Goal: Transaction & Acquisition: Purchase product/service

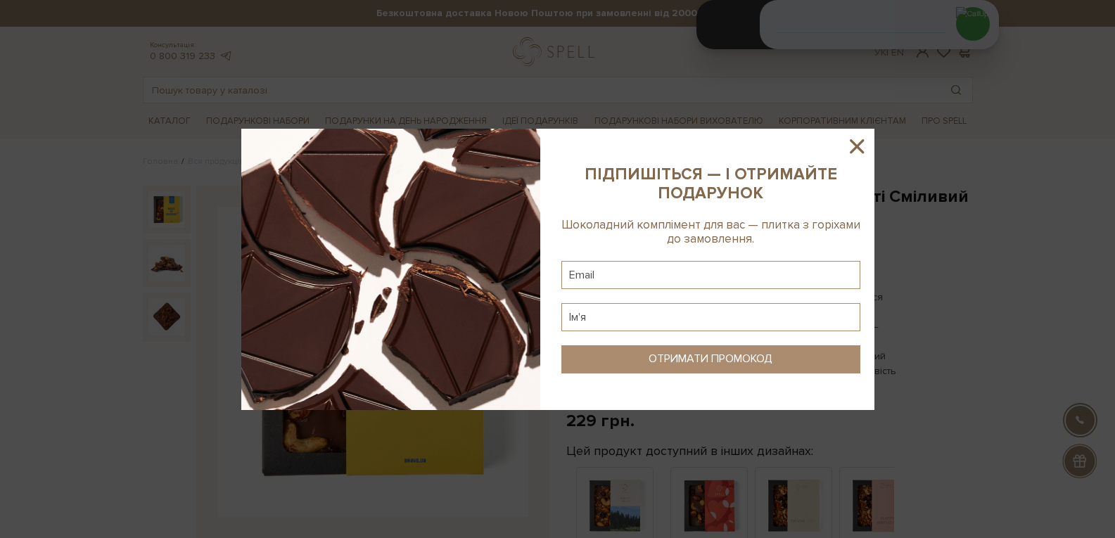
click at [861, 151] on icon at bounding box center [857, 146] width 14 height 14
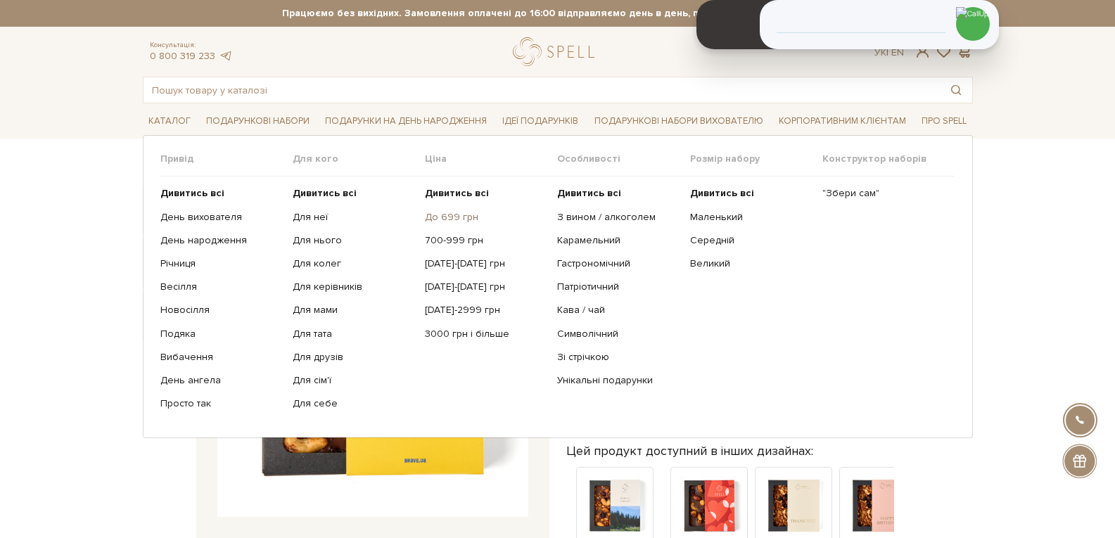
click at [444, 218] on link "До 699 грн" at bounding box center [486, 217] width 122 height 13
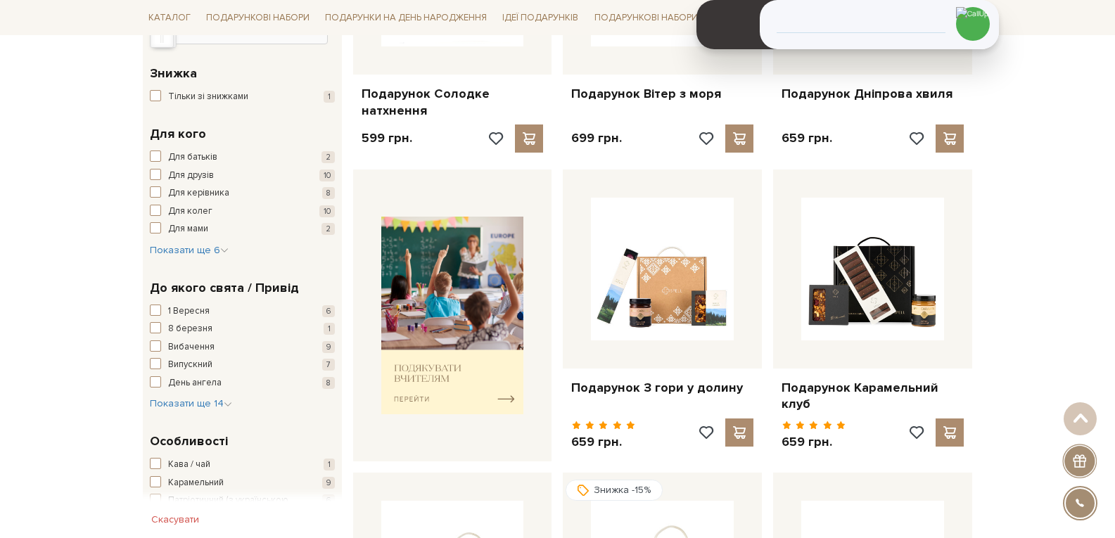
scroll to position [211, 0]
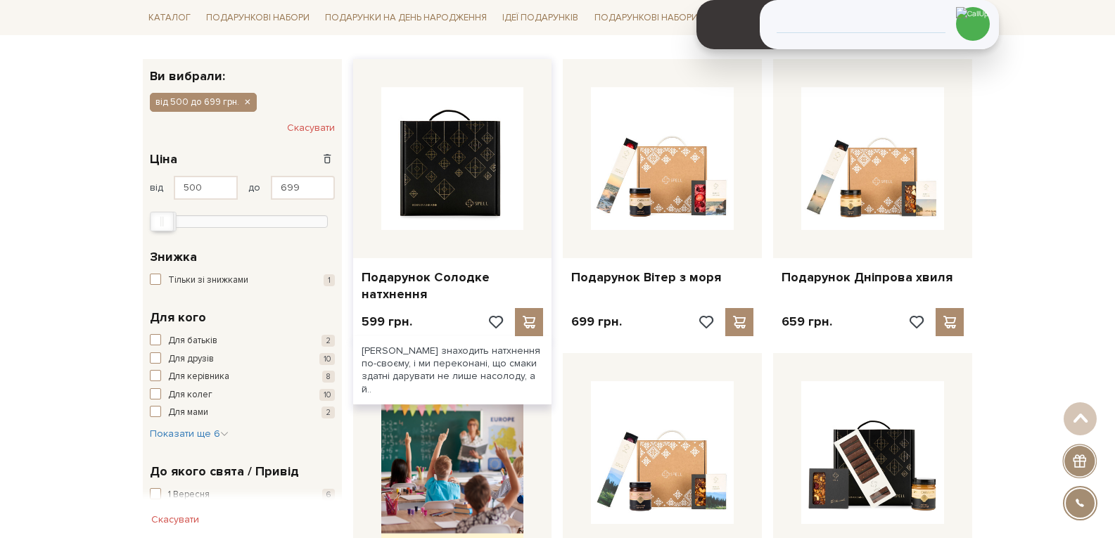
click at [442, 150] on img at bounding box center [452, 158] width 143 height 143
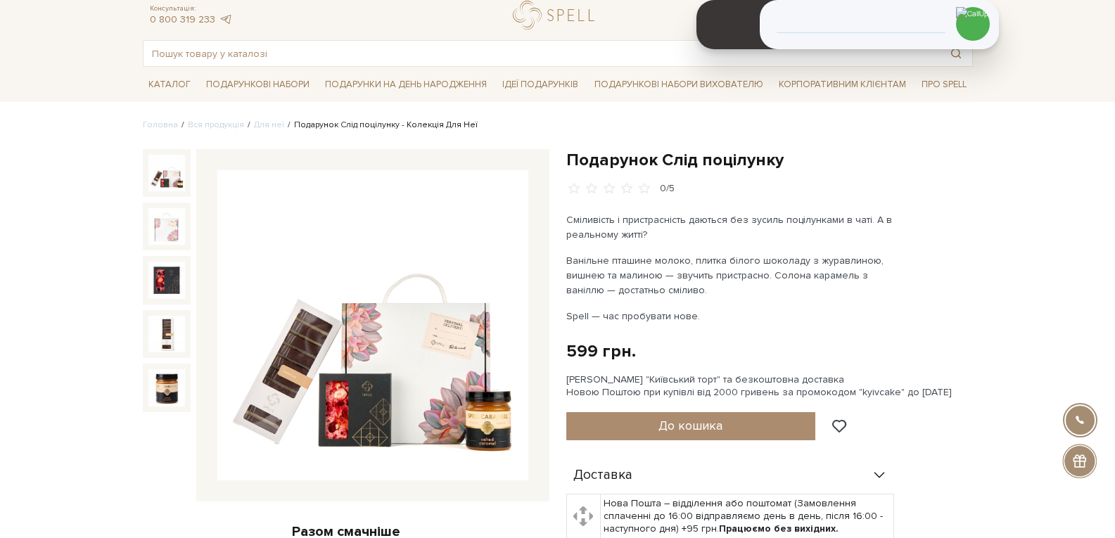
scroll to position [70, 0]
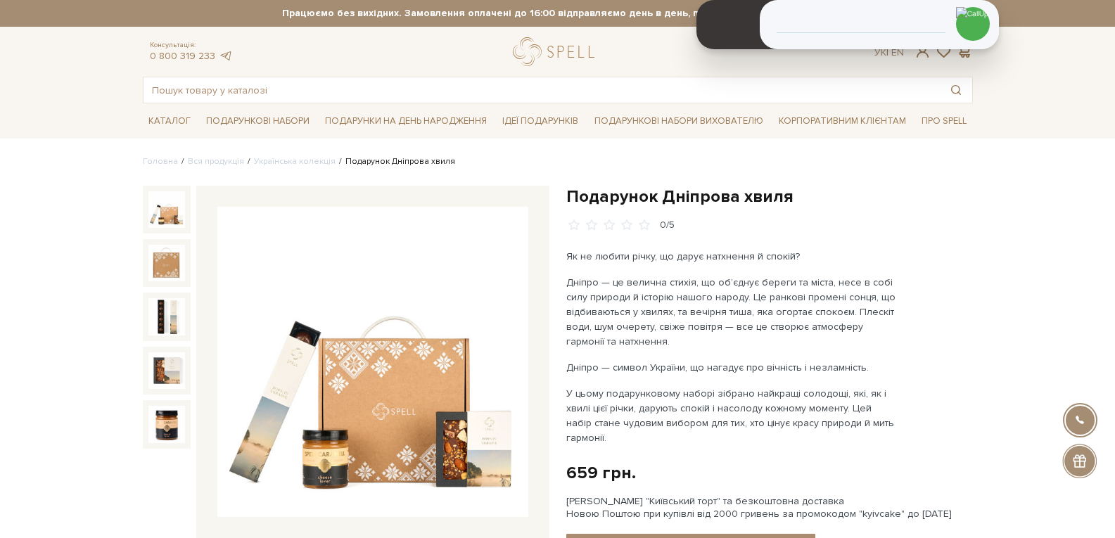
scroll to position [70, 0]
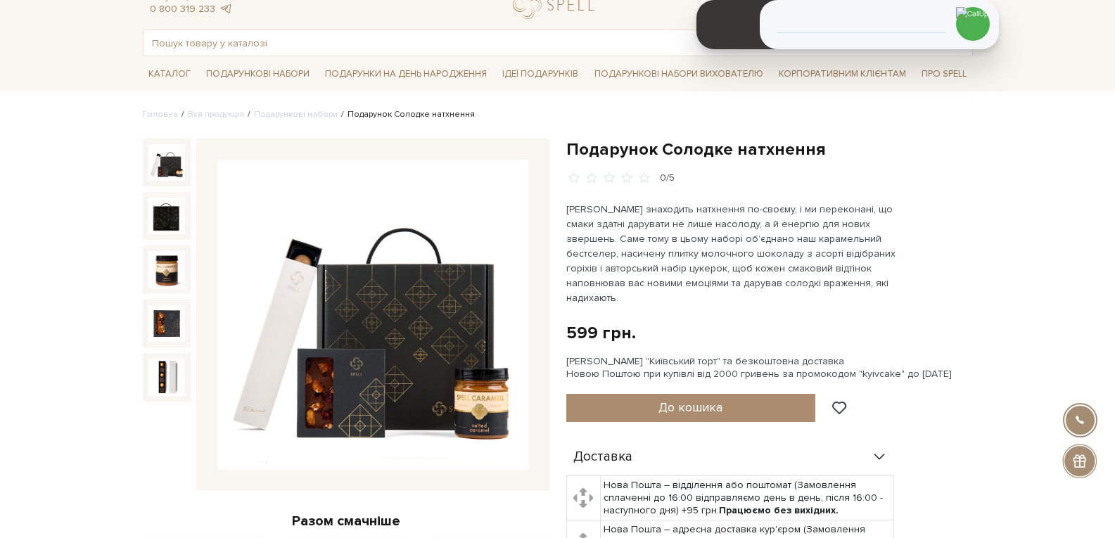
scroll to position [70, 0]
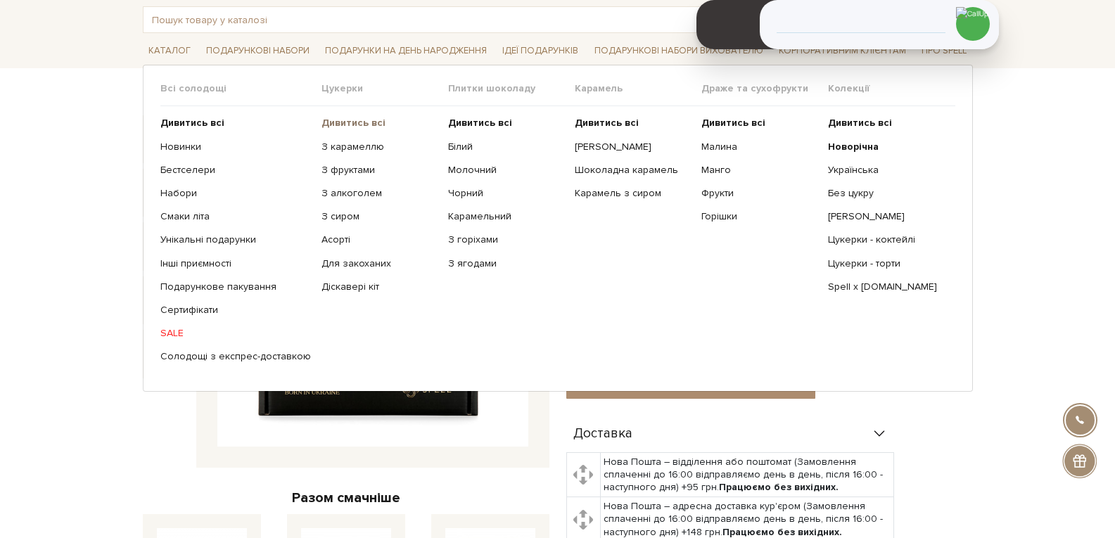
click at [351, 124] on b "Дивитись всі" at bounding box center [354, 123] width 64 height 12
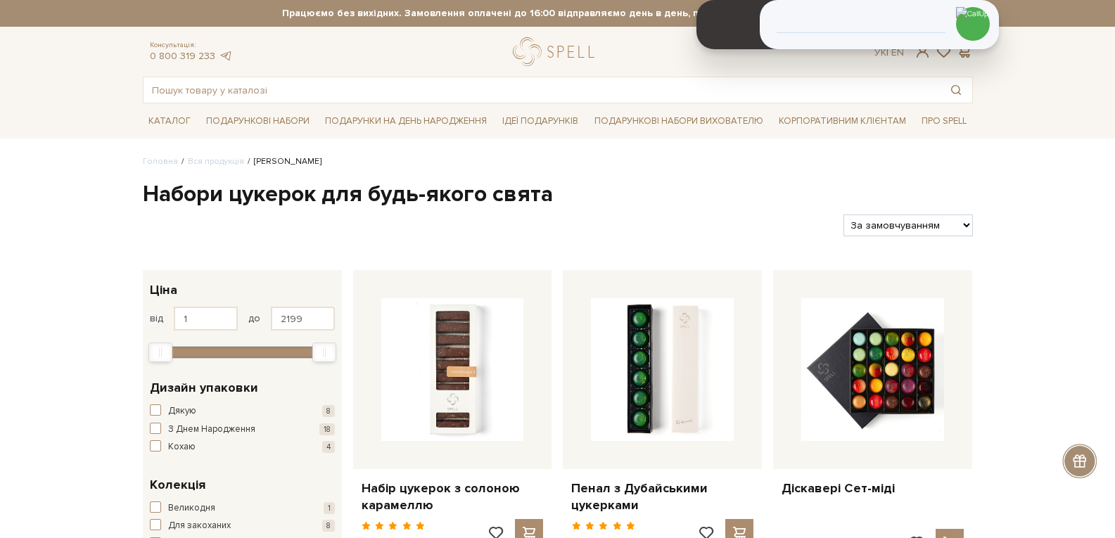
click at [936, 222] on select "За замовчуванням За Ціною (зростання) За Ціною (зменшення) Новинки За популярні…" at bounding box center [908, 226] width 129 height 22
select select "https://spellchocolate.com/our-productions/seti-cukerok/?sort=p.price&order=DESC"
click at [844, 215] on select "За замовчуванням За Ціною (зростання) За Ціною (зменшення) Новинки За популярні…" at bounding box center [908, 226] width 129 height 22
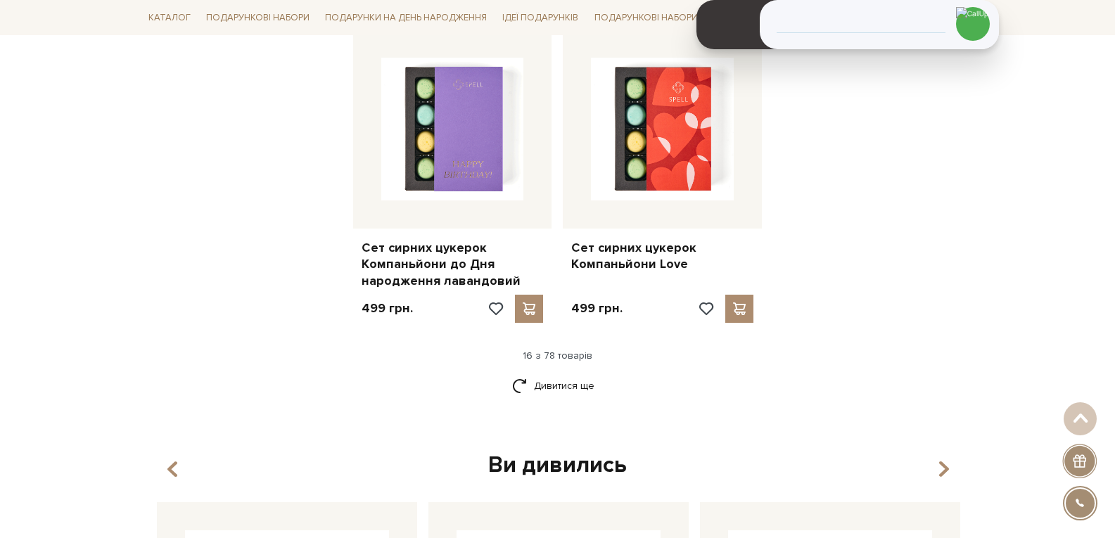
scroll to position [1689, 0]
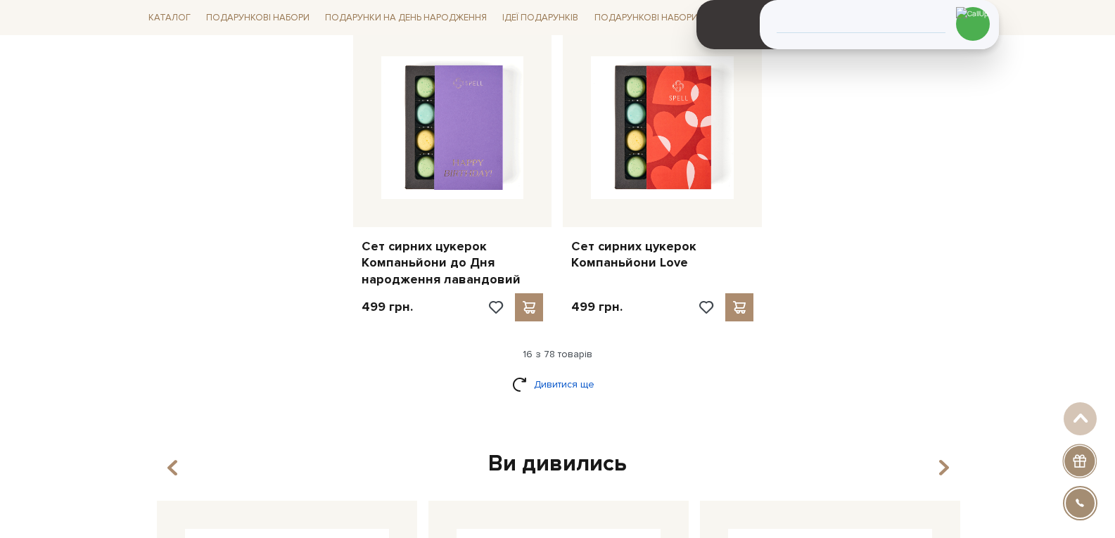
click at [557, 391] on link "Дивитися ще" at bounding box center [557, 384] width 91 height 25
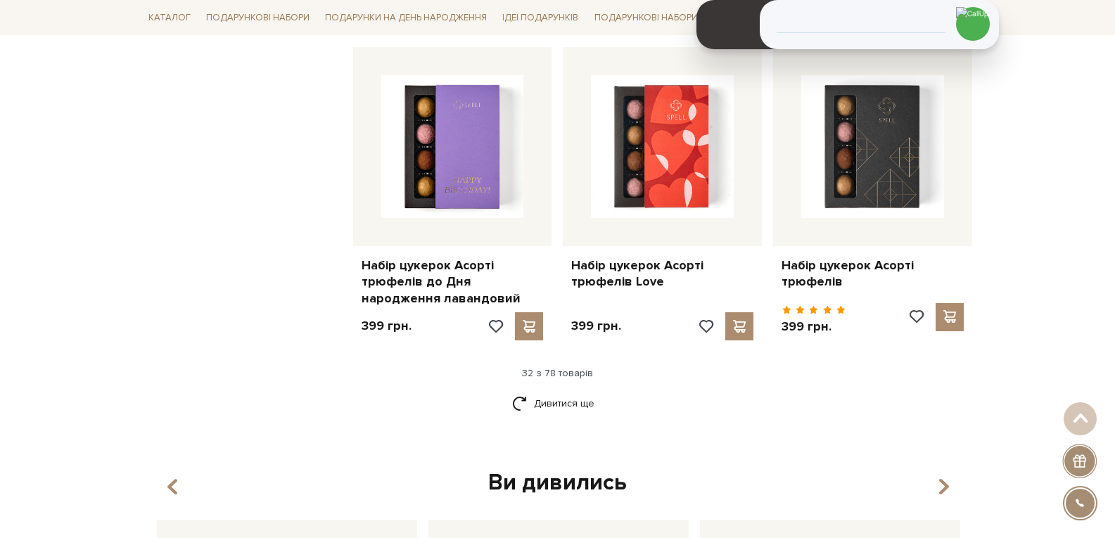
scroll to position [3236, 0]
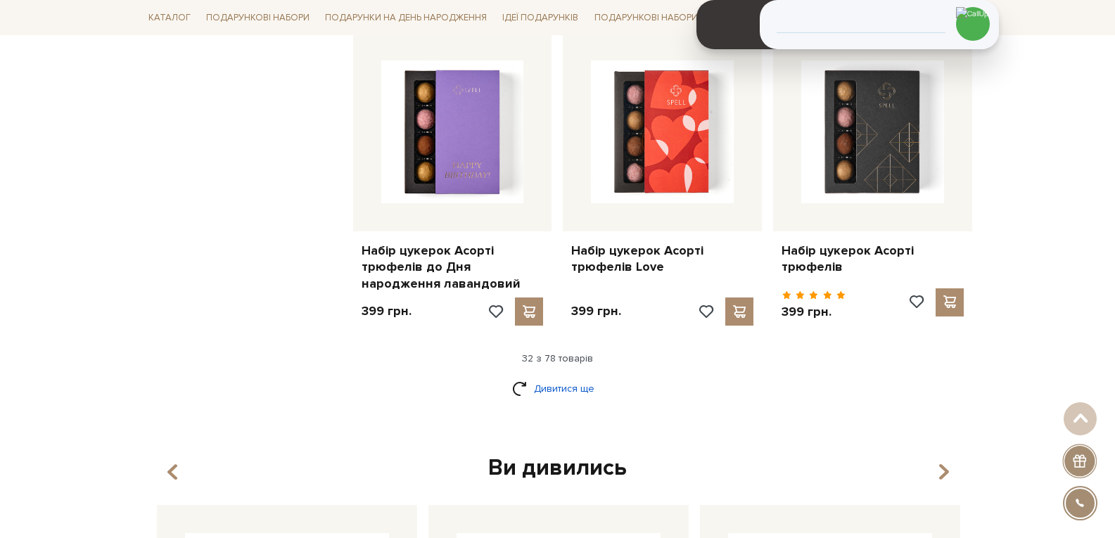
click at [571, 376] on link "Дивитися ще" at bounding box center [557, 388] width 91 height 25
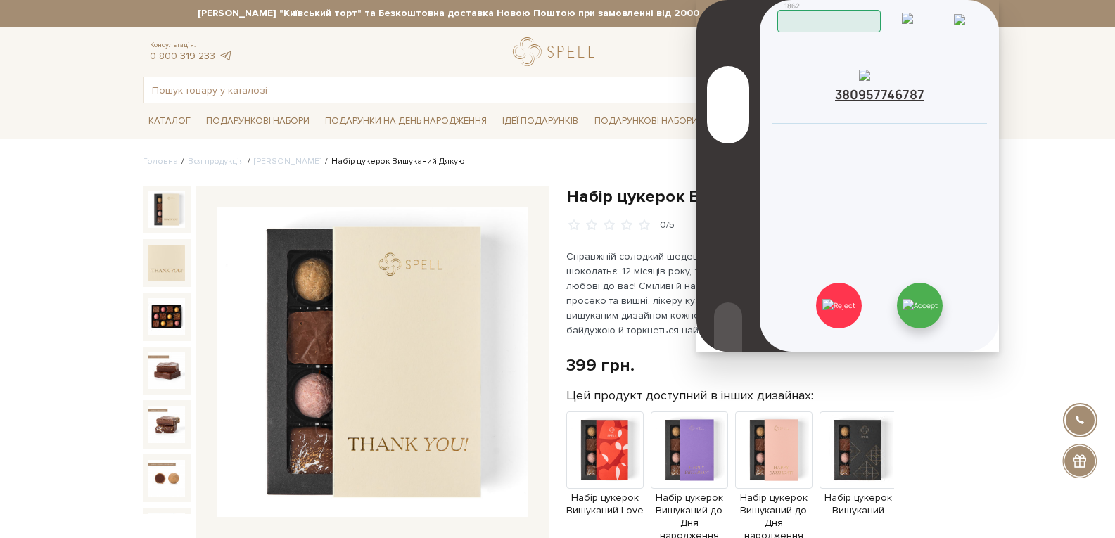
click at [929, 306] on img at bounding box center [920, 305] width 35 height 13
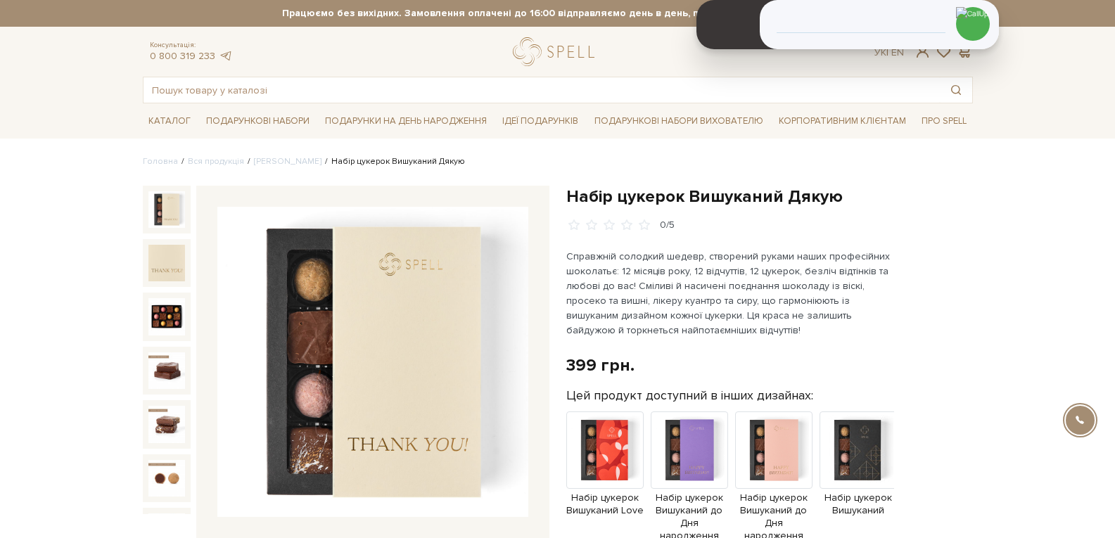
scroll to position [70, 0]
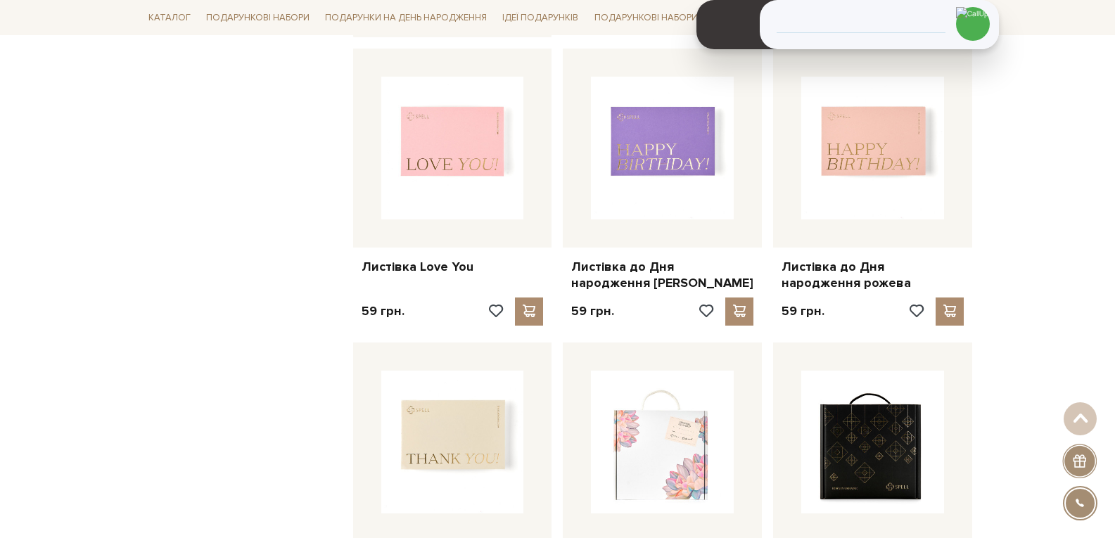
scroll to position [844, 0]
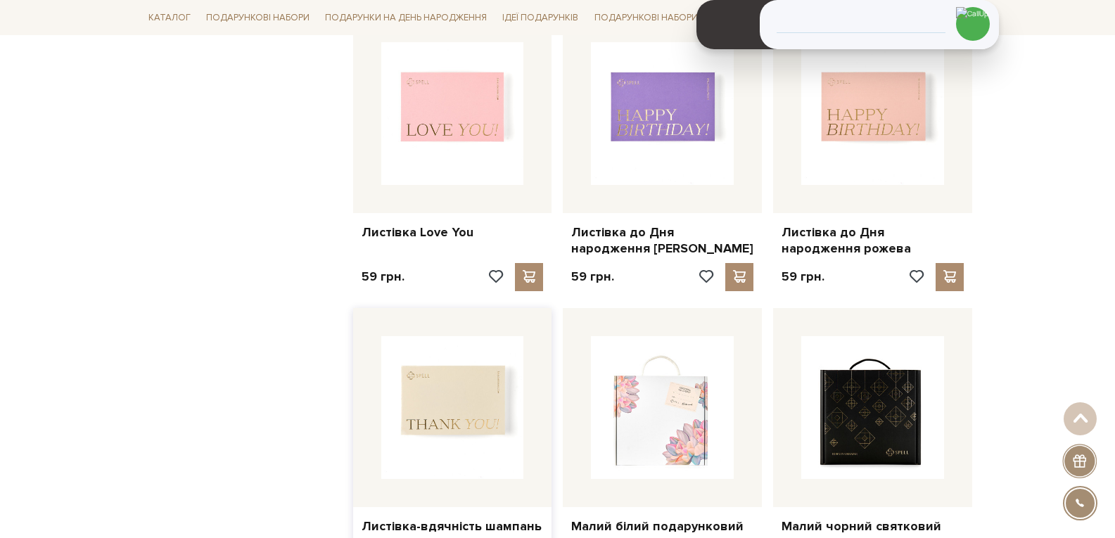
click at [446, 386] on img at bounding box center [452, 407] width 143 height 143
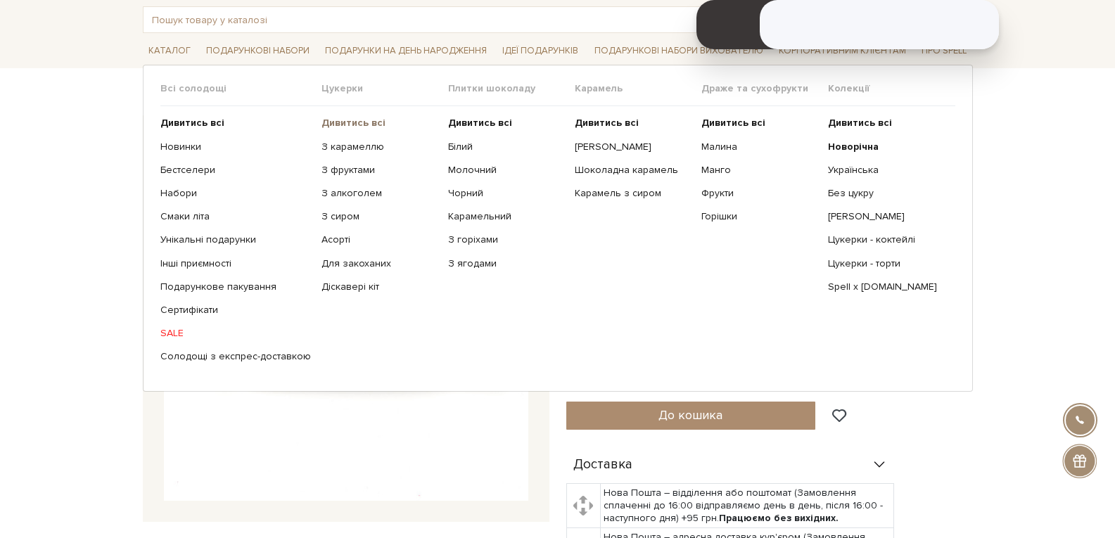
click at [340, 123] on b "Дивитись всі" at bounding box center [354, 123] width 64 height 12
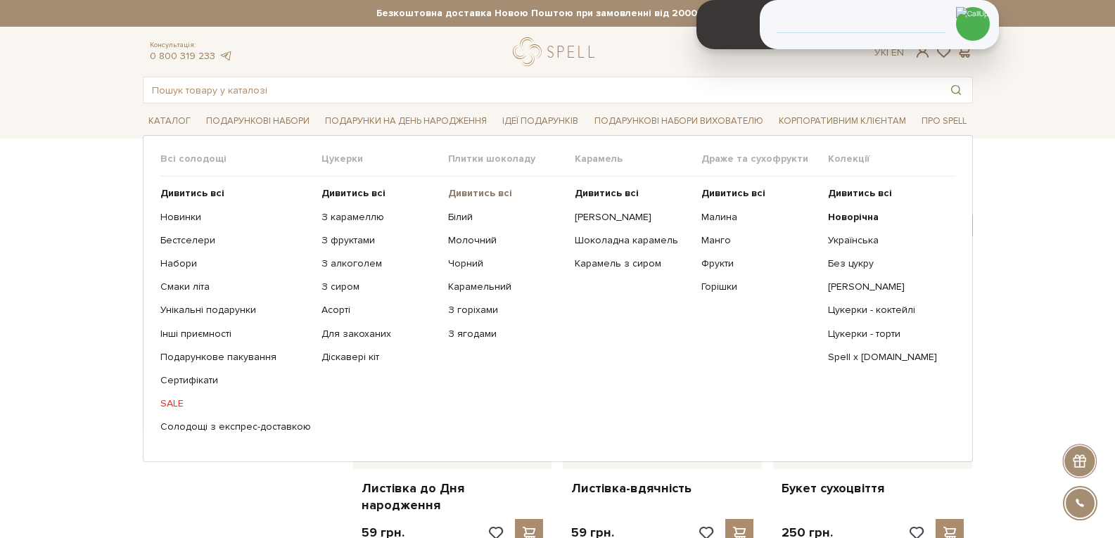
click at [462, 189] on b "Дивитись всі" at bounding box center [480, 193] width 64 height 12
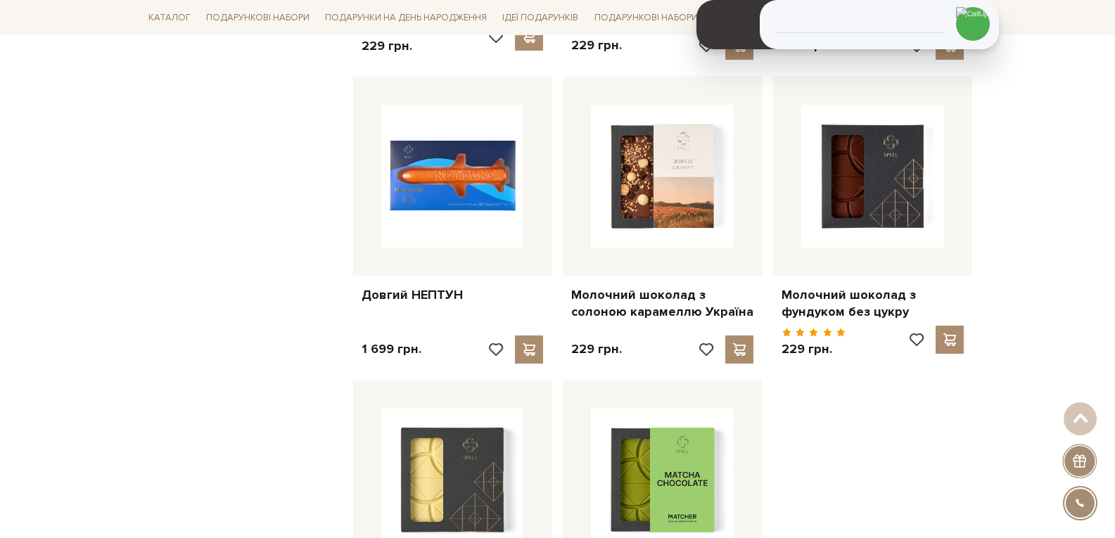
scroll to position [1689, 0]
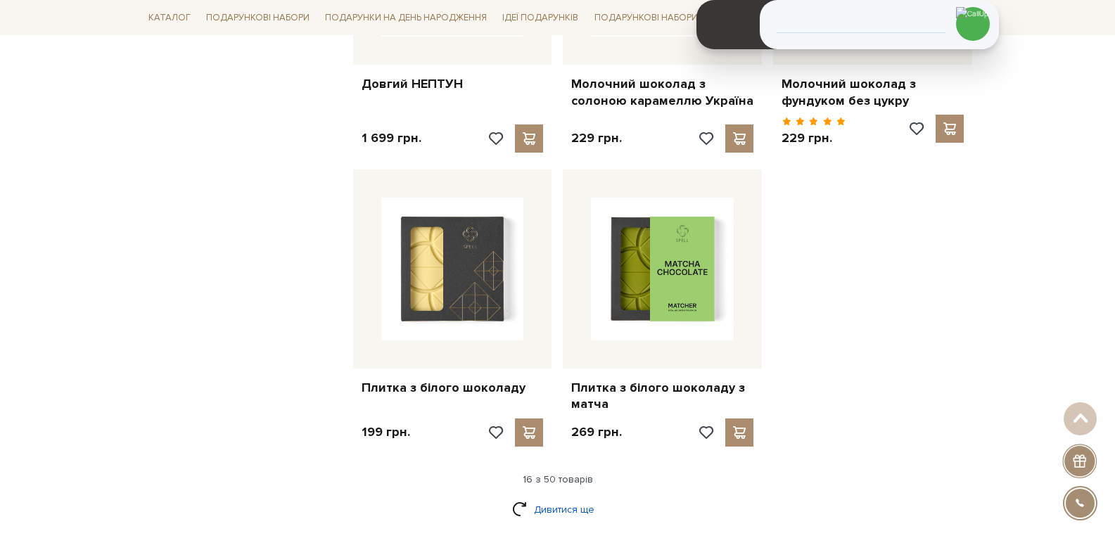
click at [571, 500] on link "Дивитися ще" at bounding box center [557, 509] width 91 height 25
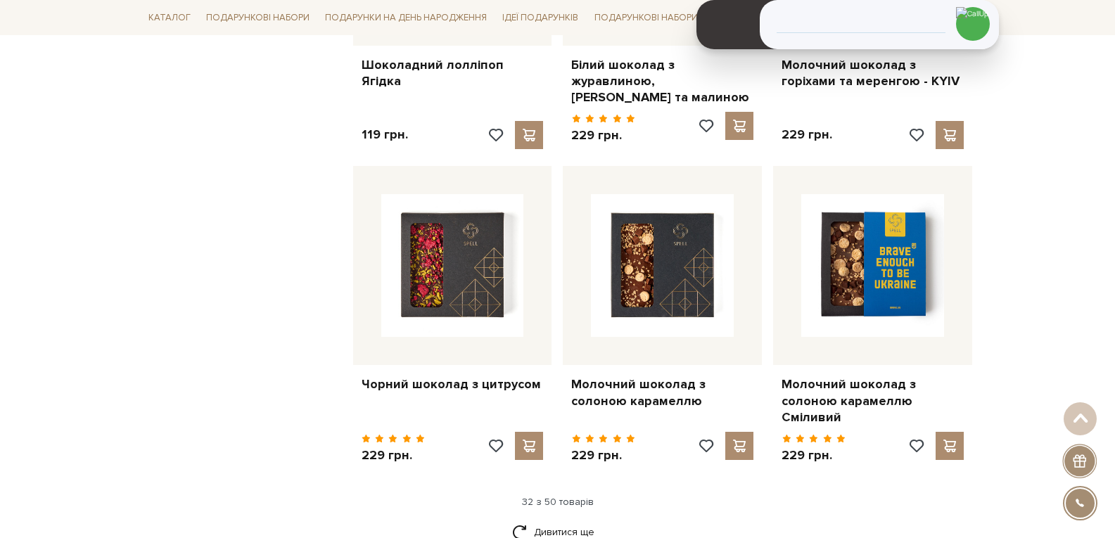
scroll to position [3307, 0]
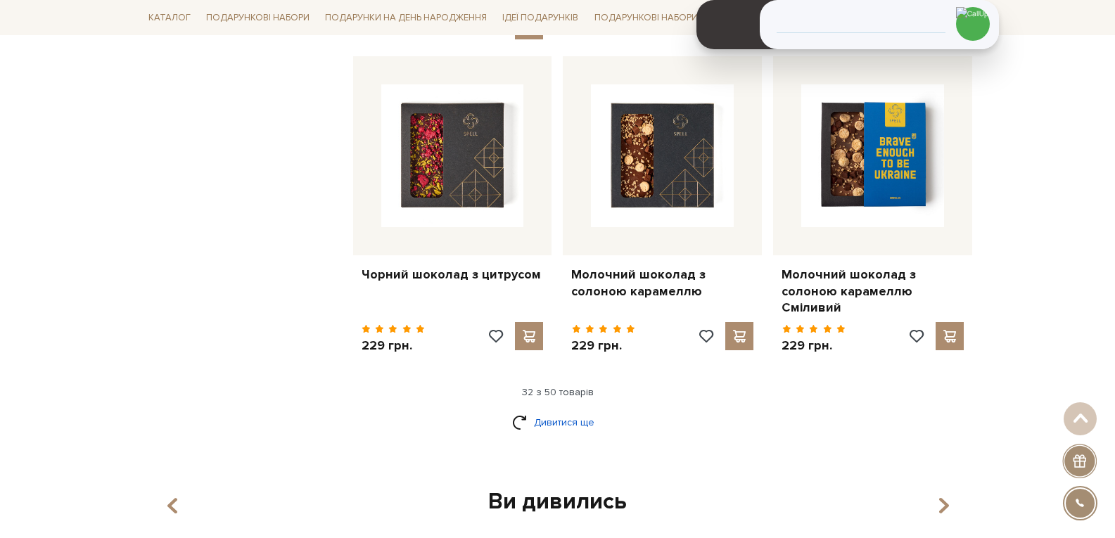
click at [550, 412] on link "Дивитися ще" at bounding box center [557, 422] width 91 height 25
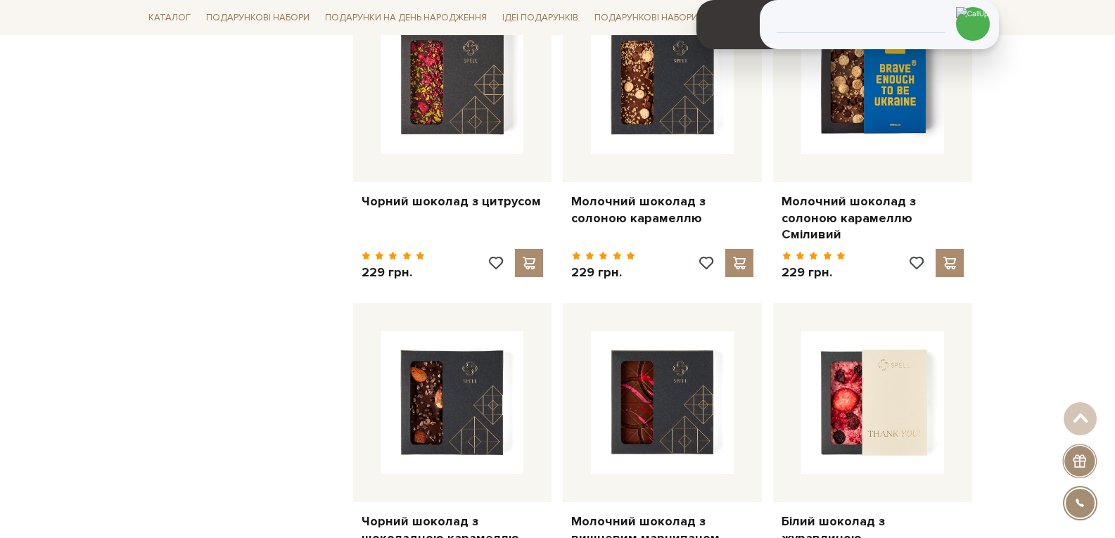
scroll to position [3588, 0]
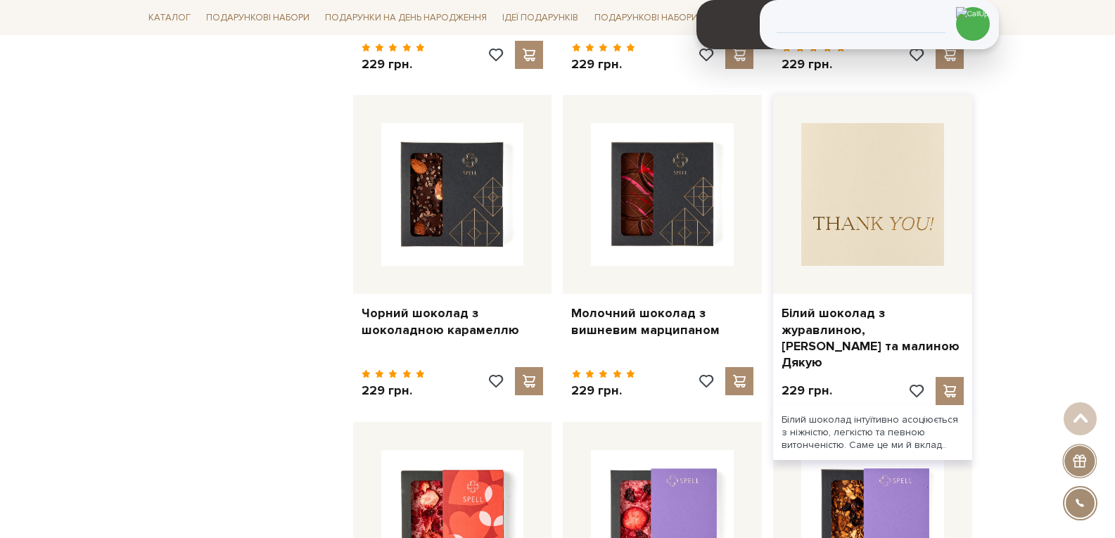
click at [867, 177] on img at bounding box center [872, 194] width 143 height 143
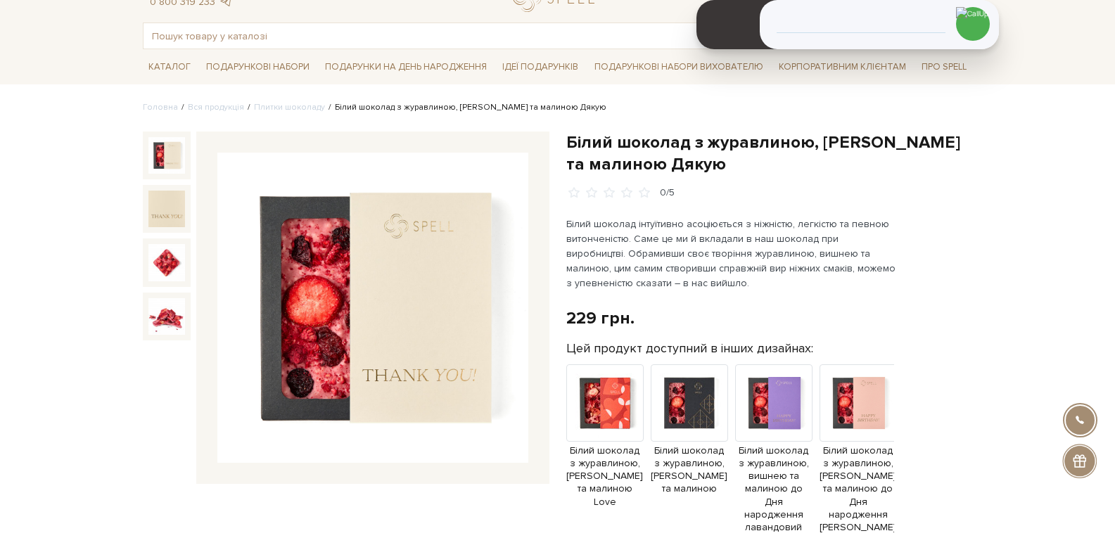
scroll to position [70, 0]
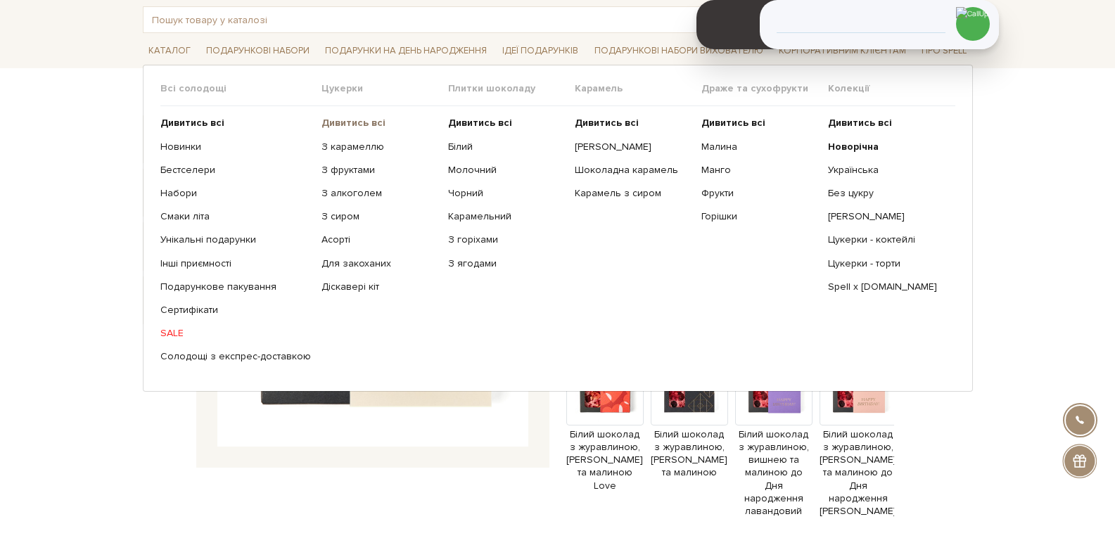
click at [351, 122] on b "Дивитись всі" at bounding box center [354, 123] width 64 height 12
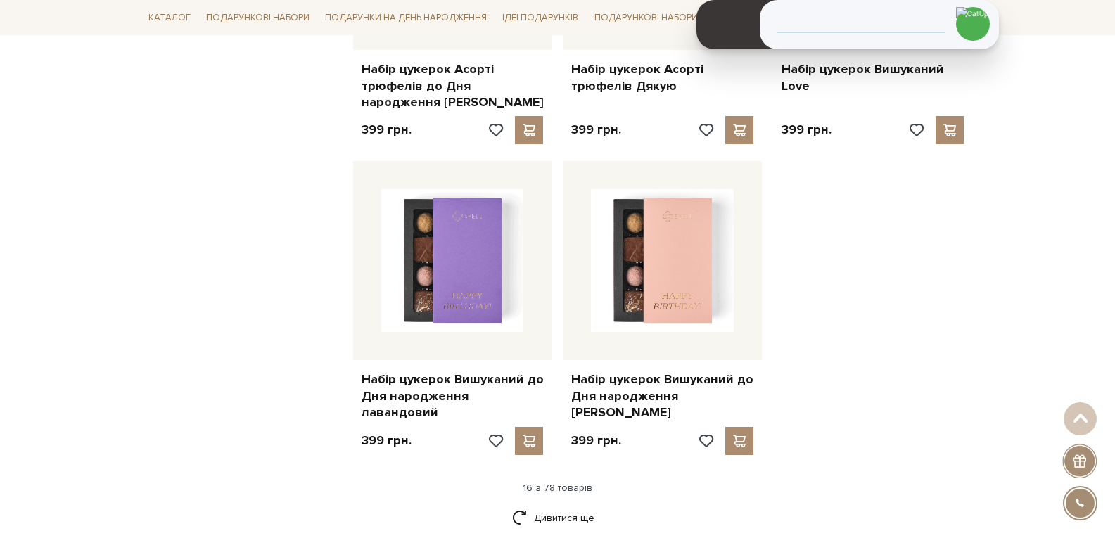
scroll to position [1759, 0]
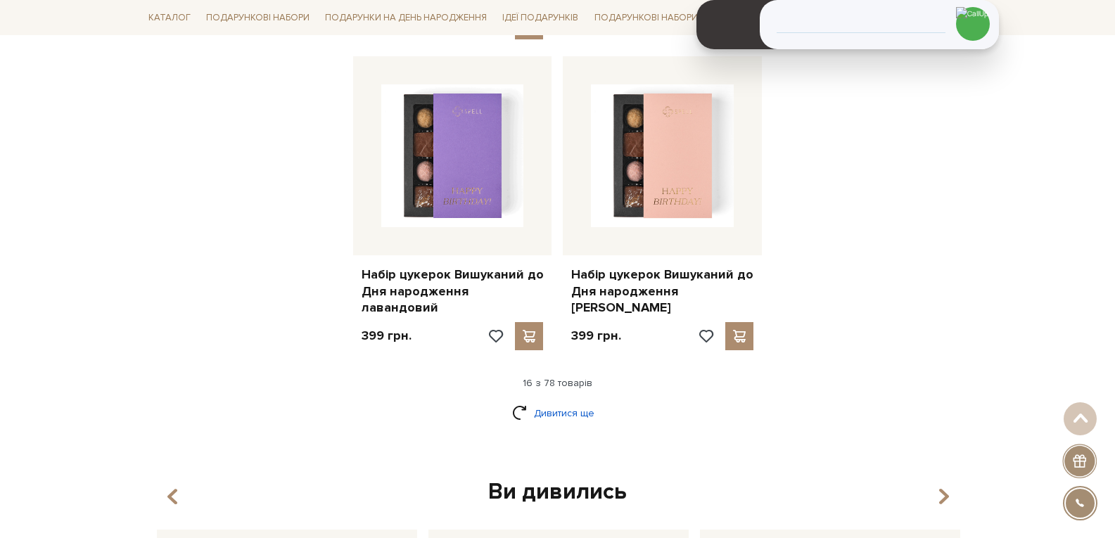
click at [556, 401] on link "Дивитися ще" at bounding box center [557, 413] width 91 height 25
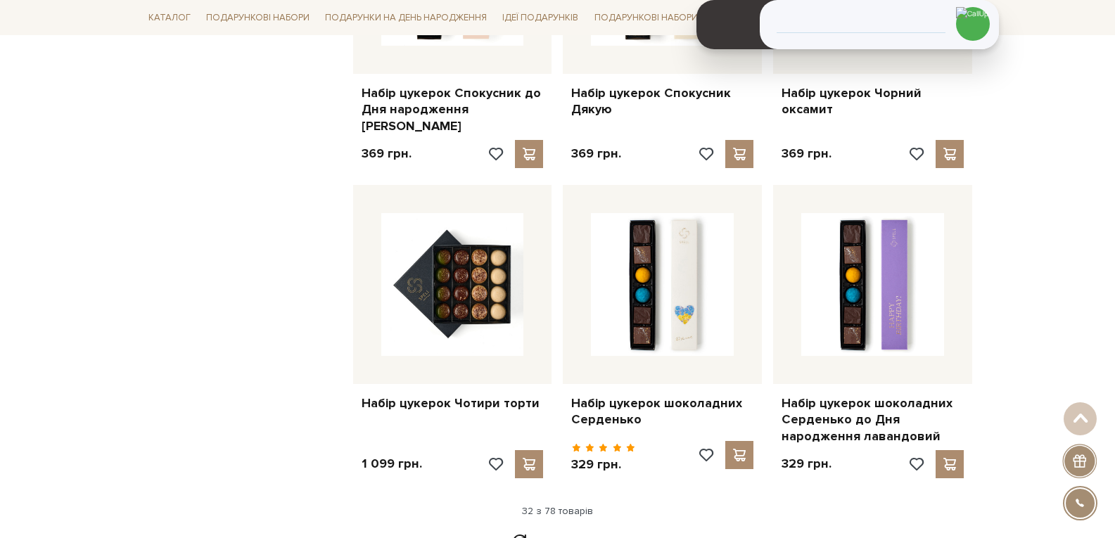
scroll to position [3236, 0]
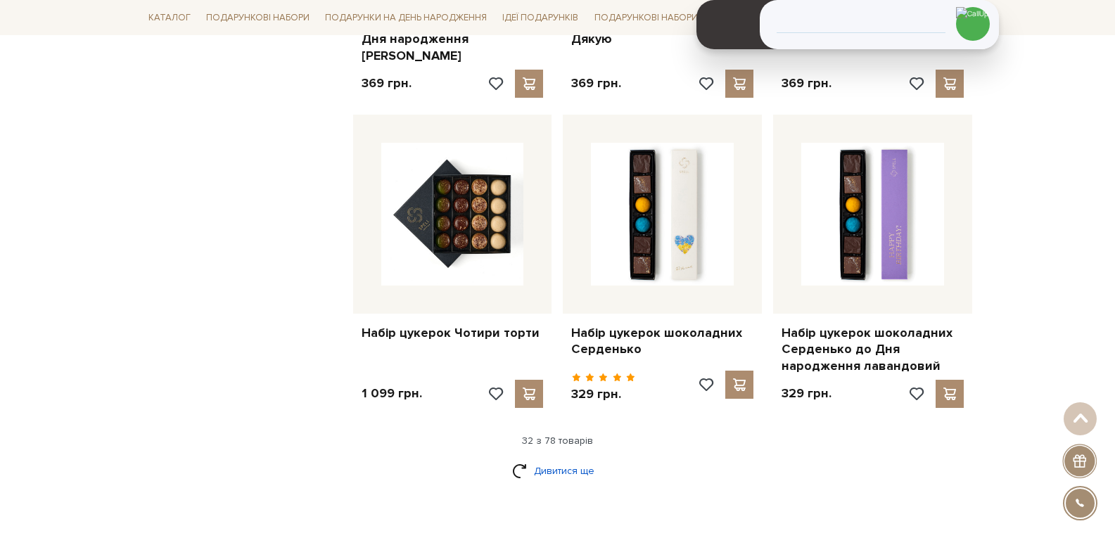
click at [572, 459] on link "Дивитися ще" at bounding box center [557, 471] width 91 height 25
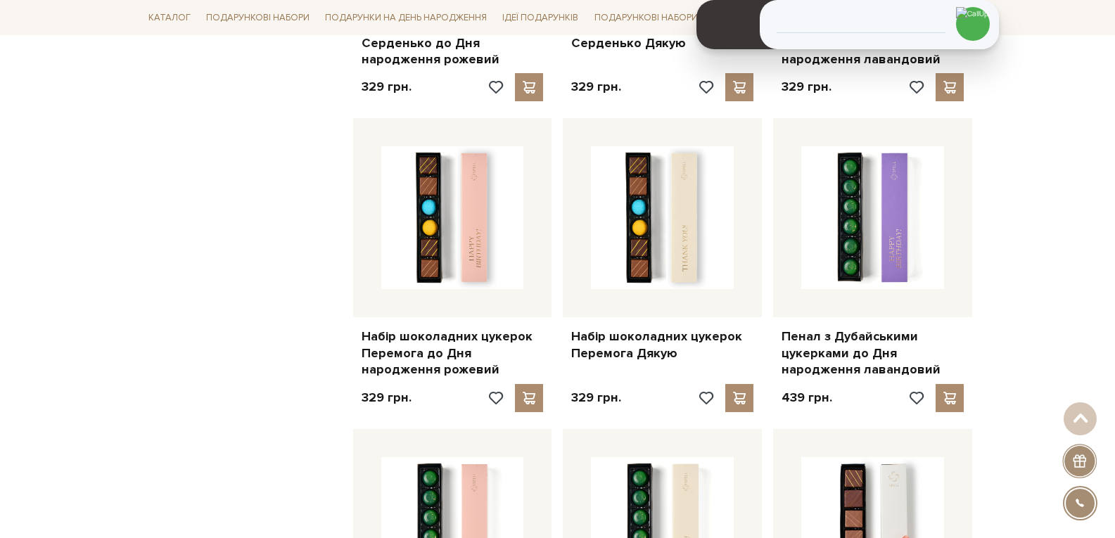
scroll to position [4010, 0]
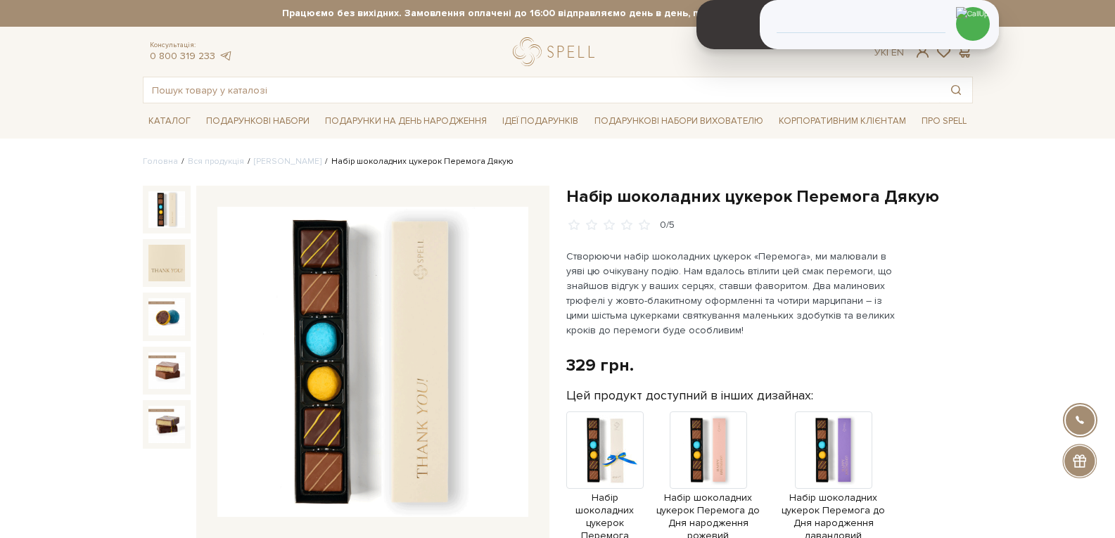
scroll to position [70, 0]
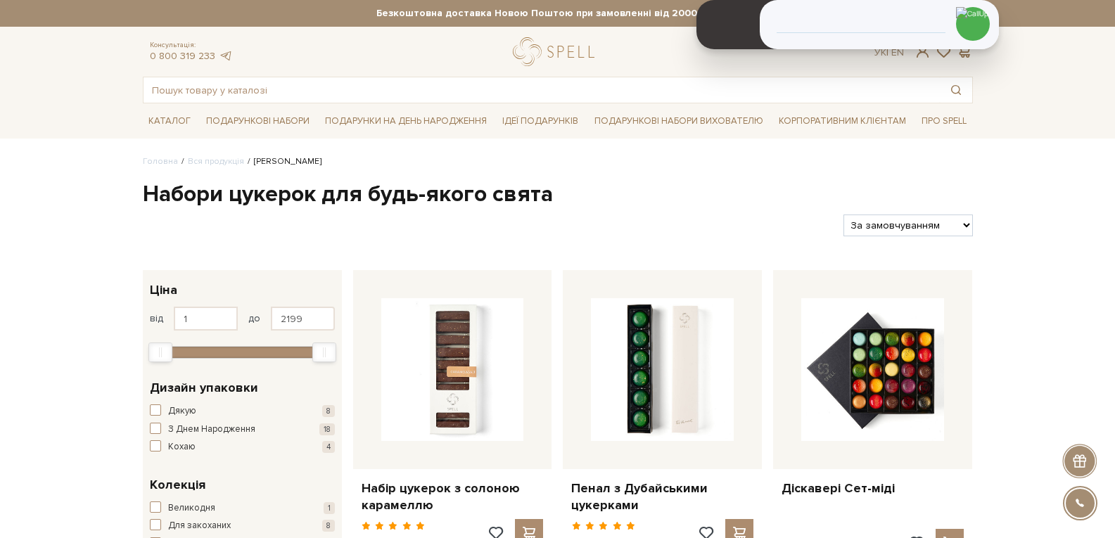
click at [965, 217] on select "За замовчуванням За Ціною (зростання) За Ціною (зменшення) Новинки За популярні…" at bounding box center [908, 226] width 129 height 22
select select "[URL][DOMAIN_NAME]"
click at [844, 215] on select "За замовчуванням За Ціною (зростання) За Ціною (зменшення) Новинки За популярні…" at bounding box center [908, 226] width 129 height 22
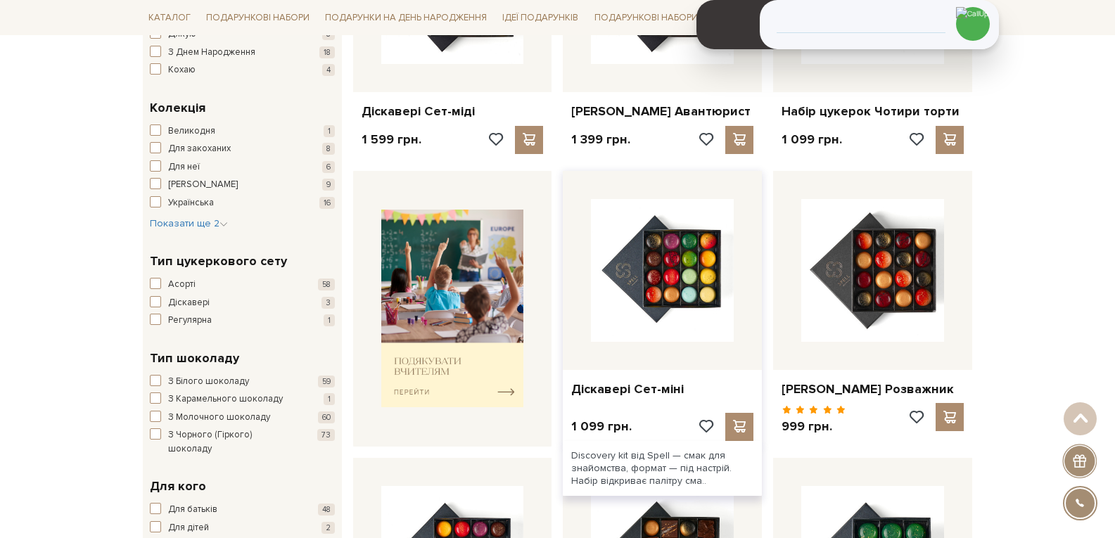
scroll to position [352, 0]
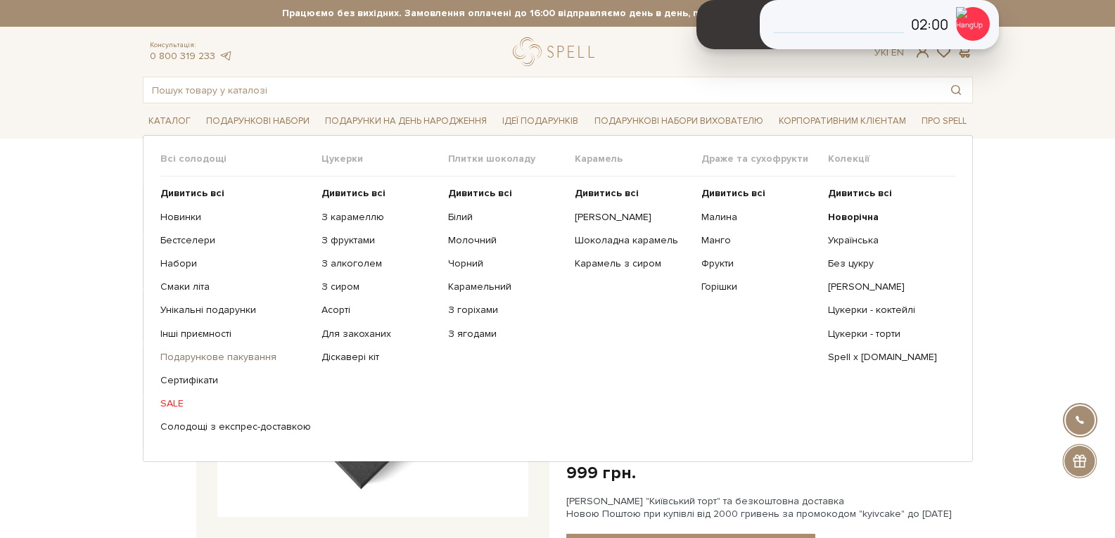
click at [229, 355] on link "Подарункове пакування" at bounding box center [235, 357] width 151 height 13
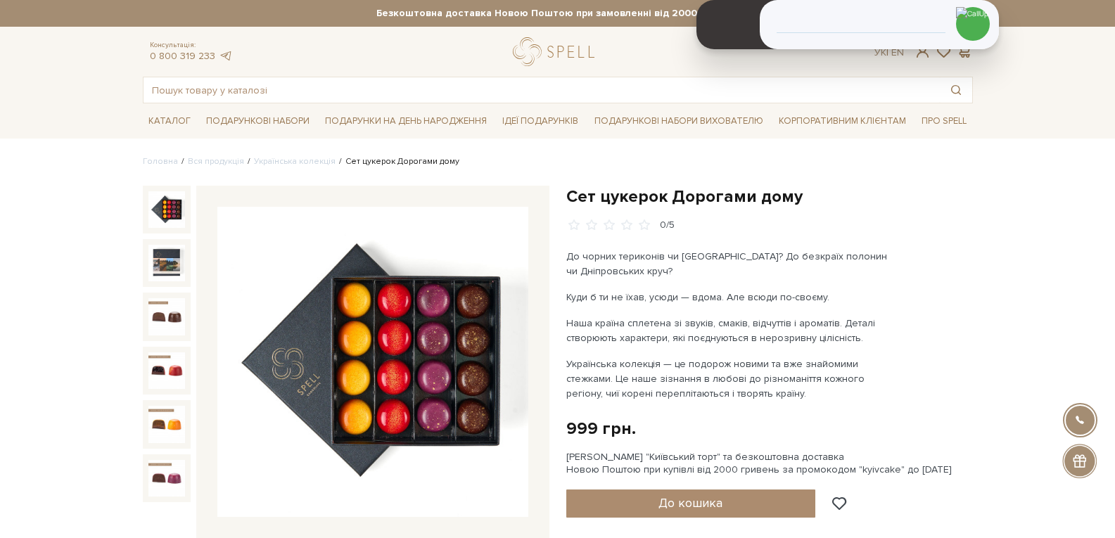
scroll to position [70, 0]
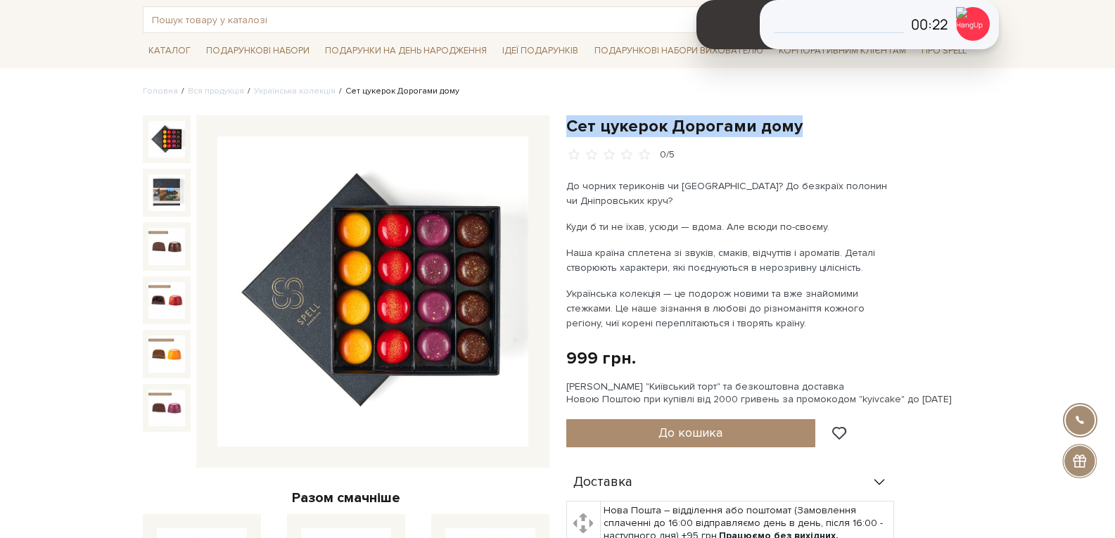
drag, startPoint x: 804, startPoint y: 129, endPoint x: 570, endPoint y: 120, distance: 234.5
click at [570, 120] on h1 "Сет цукерок Дорогами дому" at bounding box center [769, 126] width 407 height 22
copy h1 "Сет цукерок Дорогами дому"
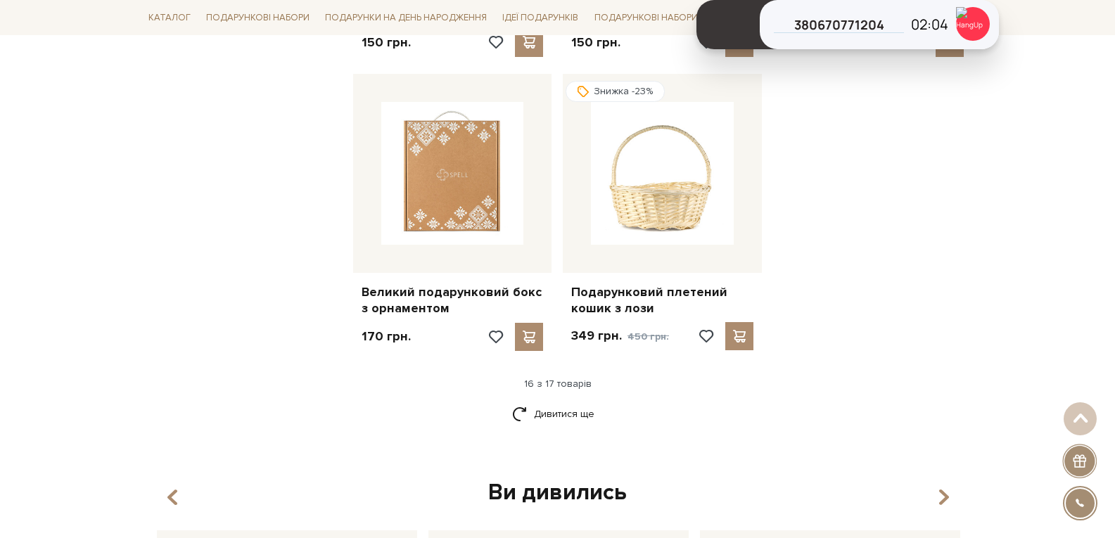
scroll to position [1689, 0]
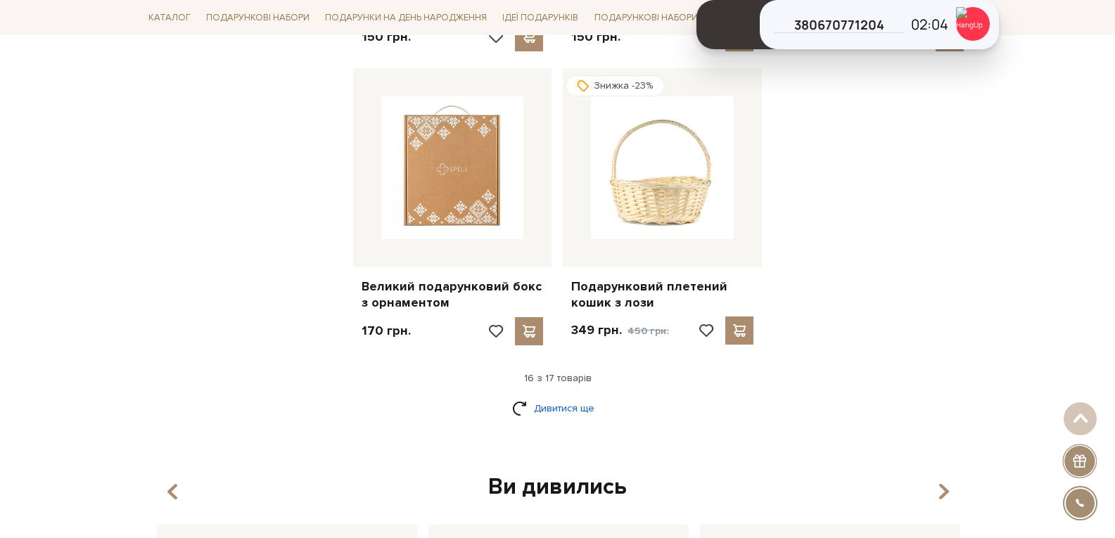
click at [545, 396] on link "Дивитися ще" at bounding box center [557, 408] width 91 height 25
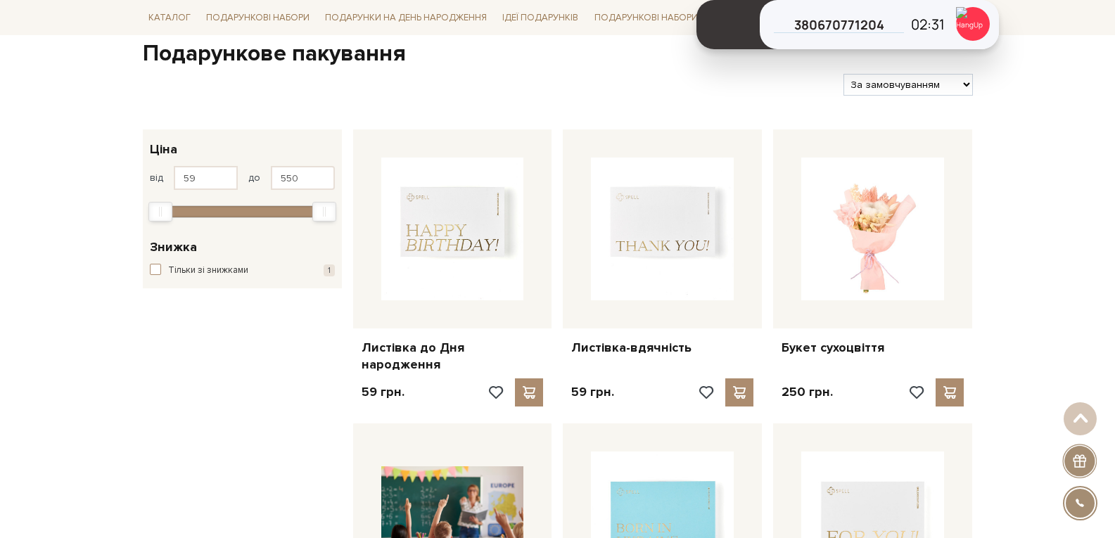
scroll to position [0, 0]
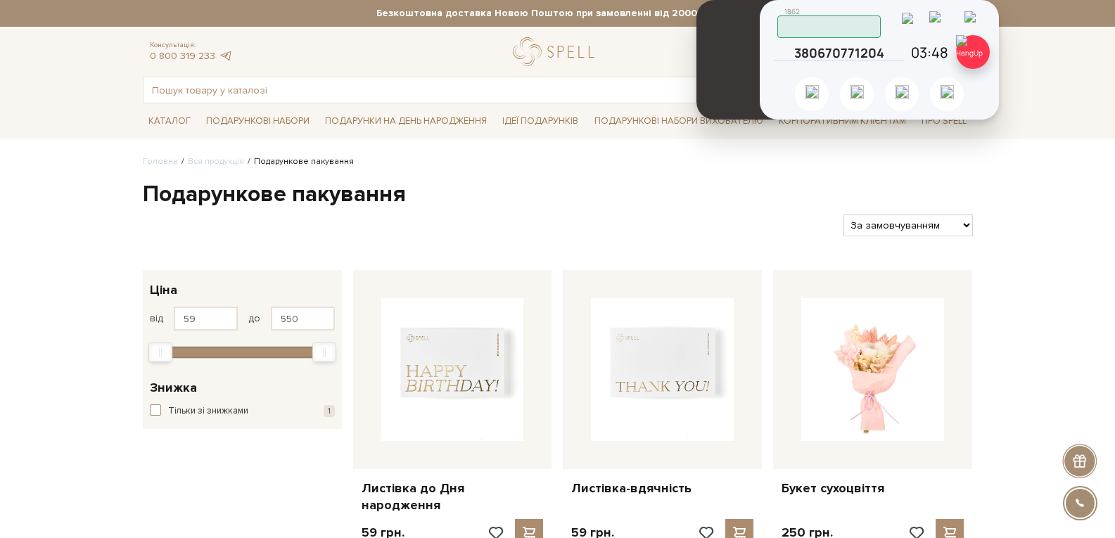
click at [973, 54] on img at bounding box center [973, 52] width 34 height 34
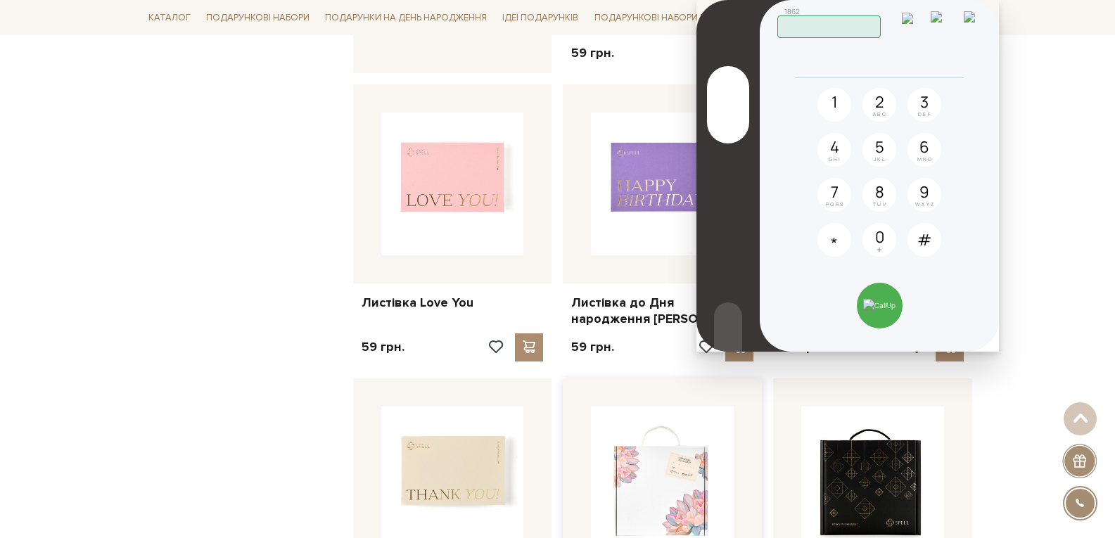
scroll to position [844, 0]
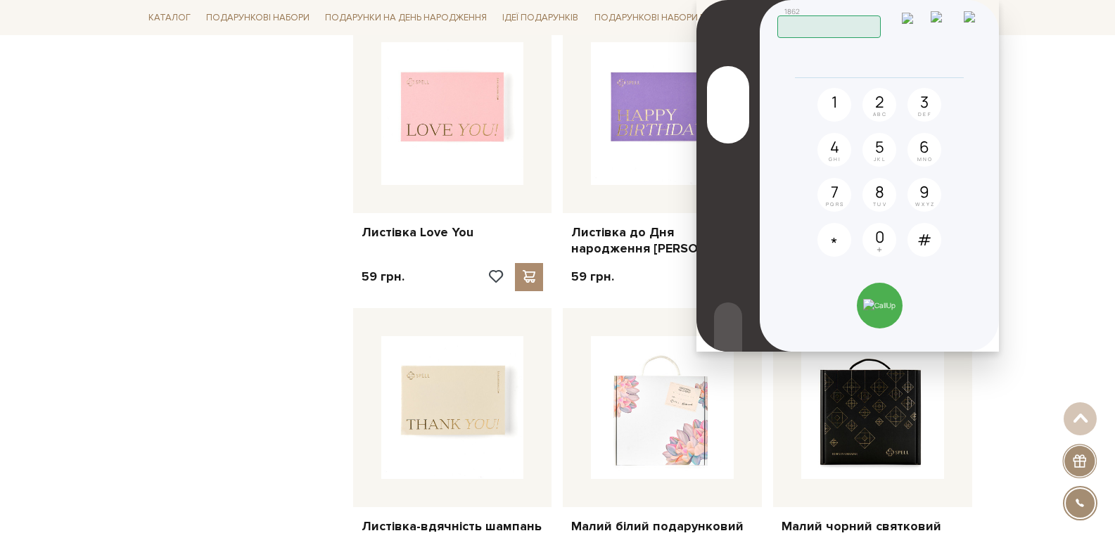
click at [958, 15] on img at bounding box center [944, 23] width 27 height 24
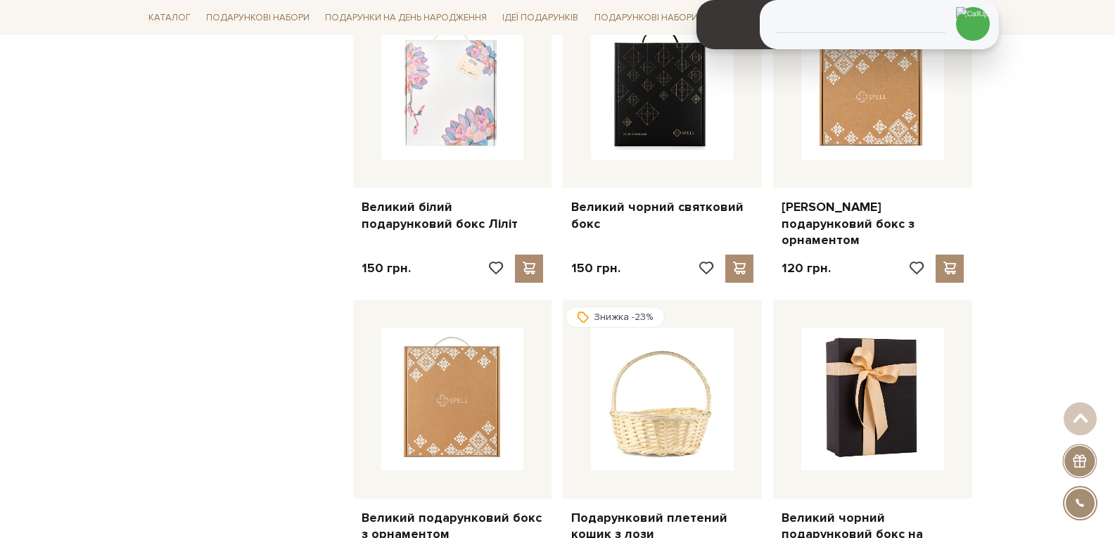
scroll to position [1477, 0]
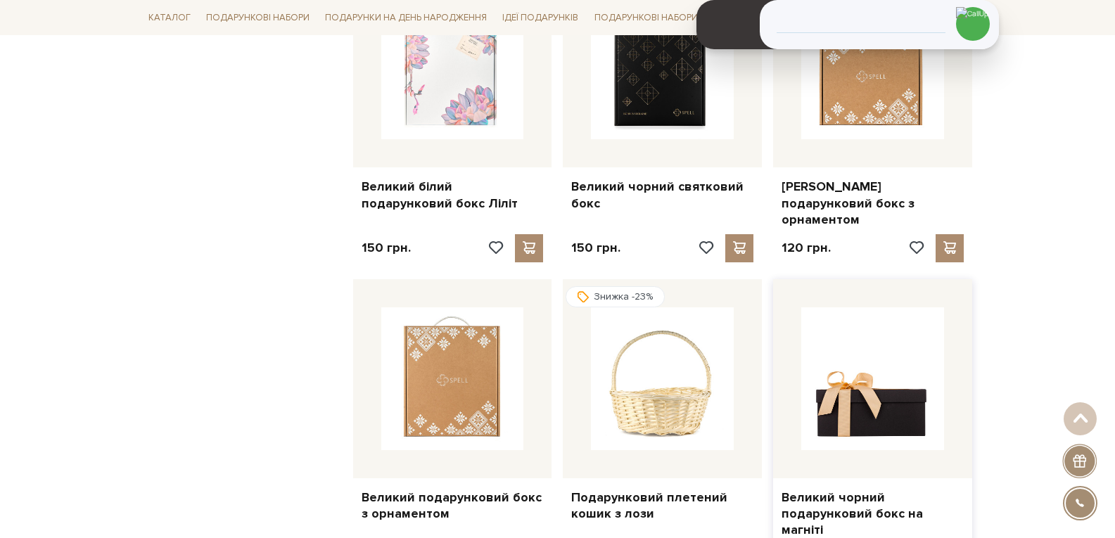
click at [839, 327] on img at bounding box center [872, 378] width 143 height 143
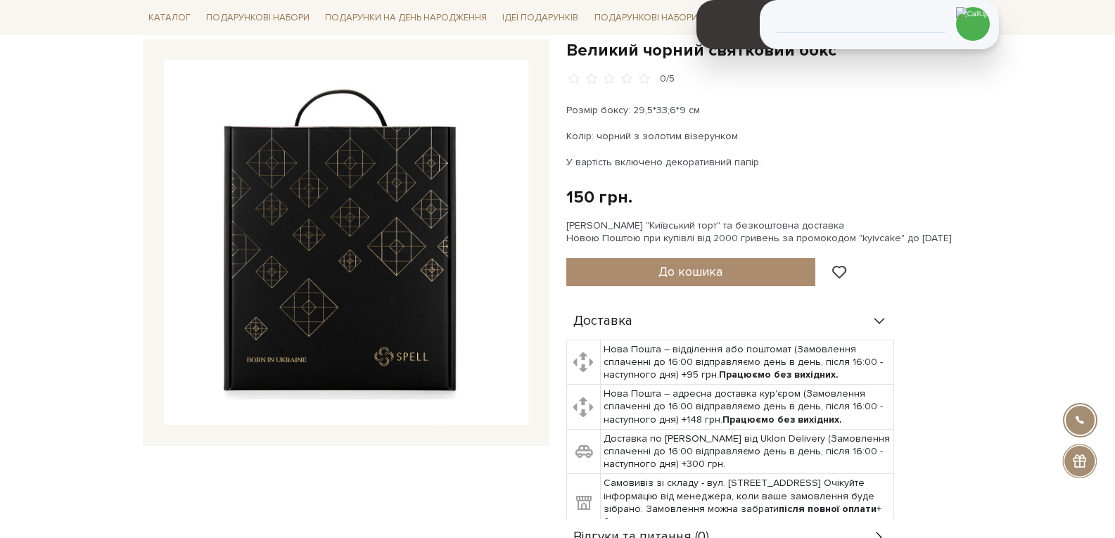
scroll to position [141, 0]
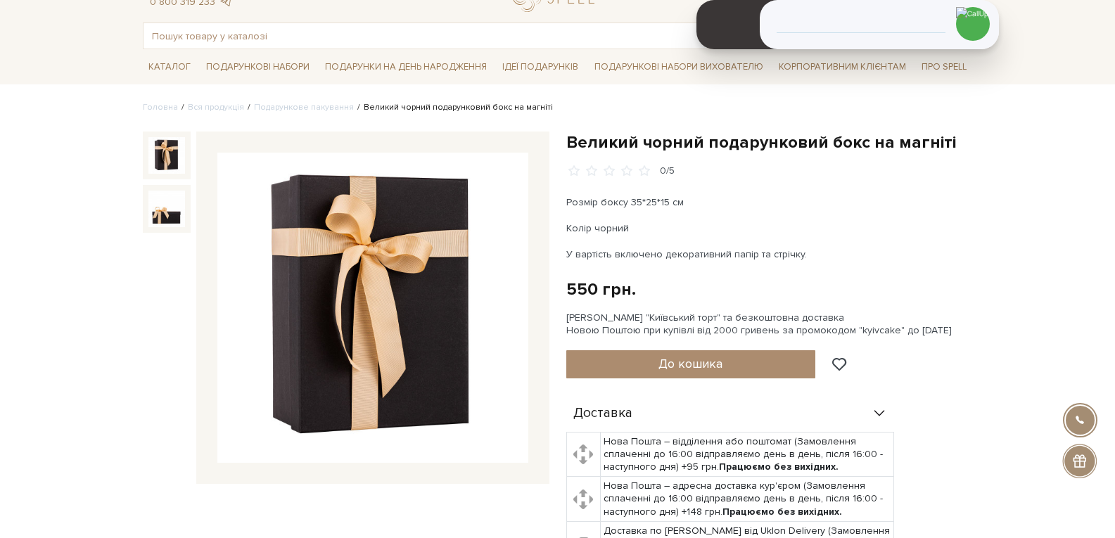
scroll to position [70, 0]
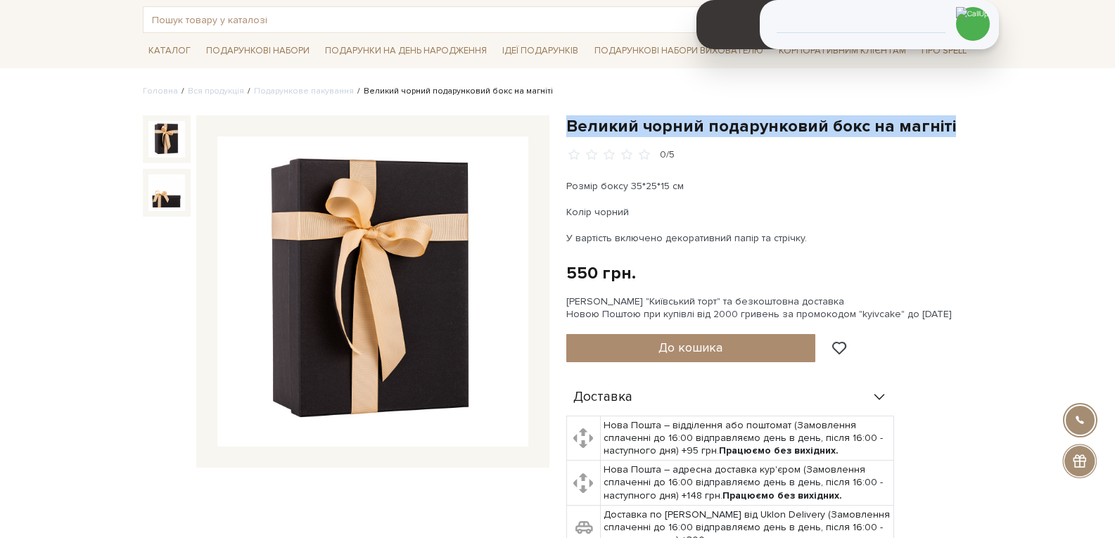
drag, startPoint x: 946, startPoint y: 122, endPoint x: 568, endPoint y: 118, distance: 377.8
click at [568, 120] on h1 "Великий чорний подарунковий бокс на магніті" at bounding box center [769, 126] width 407 height 22
copy h1 "Великий чорний подарунковий бокс на магніті"
